Goal: Task Accomplishment & Management: Manage account settings

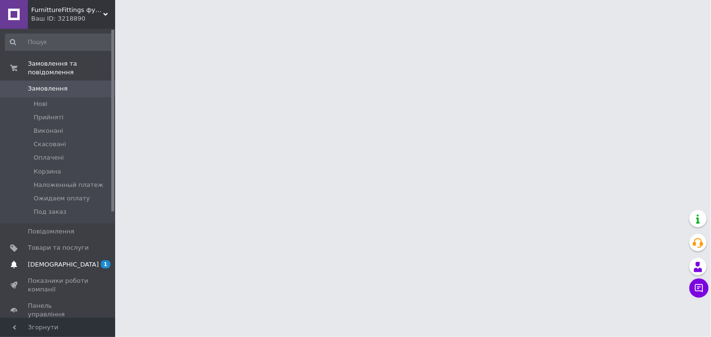
click at [82, 260] on span "[DEMOGRAPHIC_DATA]" at bounding box center [58, 264] width 61 height 9
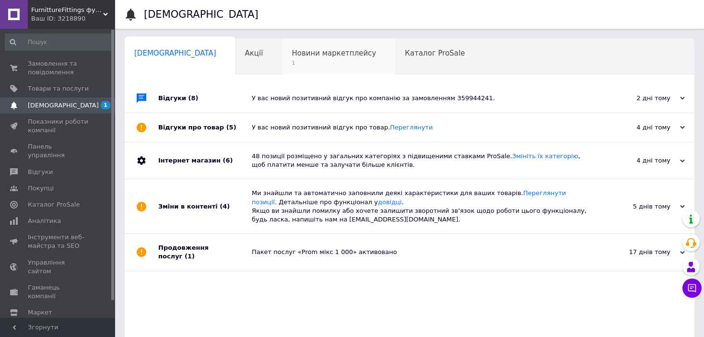
click at [297, 52] on span "Новини маркетплейсу" at bounding box center [334, 53] width 84 height 9
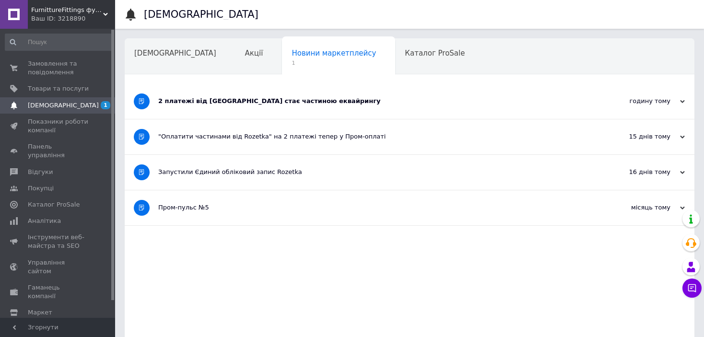
click at [280, 101] on div "2 платежі від [GEOGRAPHIC_DATA] стає частиною еквайрингу" at bounding box center [373, 101] width 431 height 9
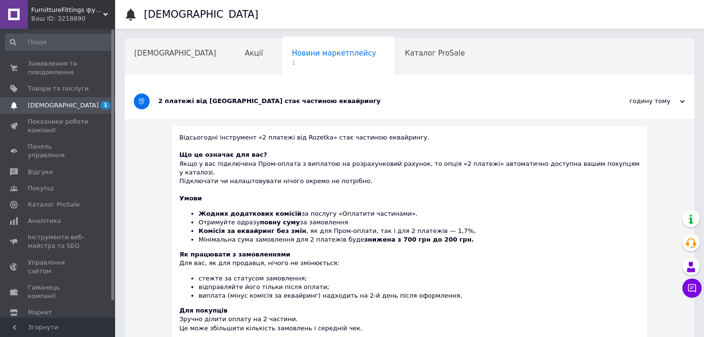
click at [550, 250] on div "Як працювати з замовленнями Для вас, як для продавця, нічого не змінюється: сте…" at bounding box center [409, 275] width 460 height 50
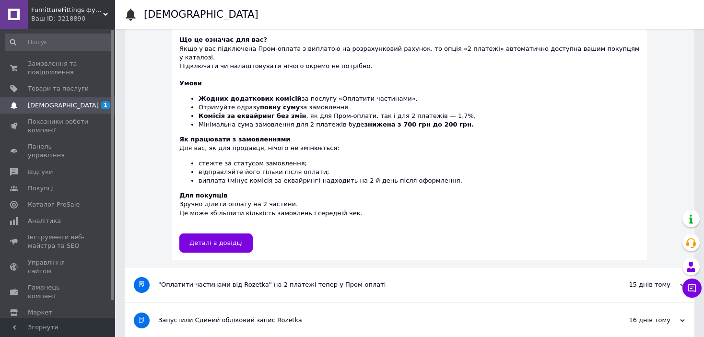
scroll to position [134, 0]
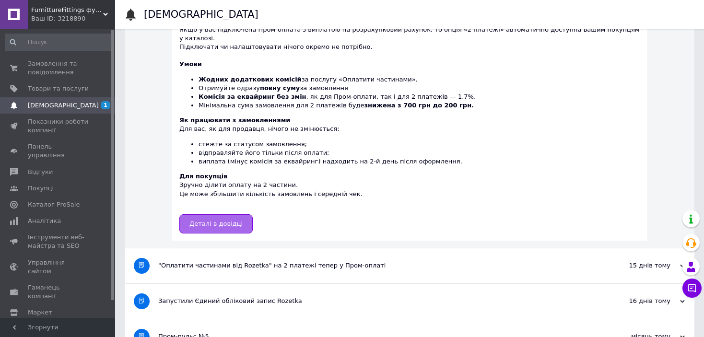
click at [228, 220] on span "Деталі в довідці" at bounding box center [215, 223] width 53 height 7
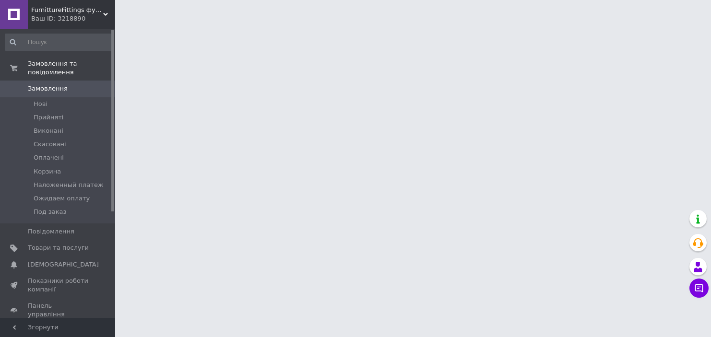
click at [57, 98] on li "Нові" at bounding box center [59, 103] width 118 height 13
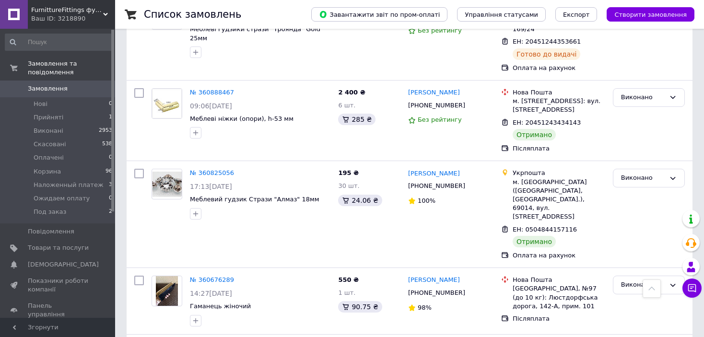
scroll to position [639, 0]
